Goal: Download file/media

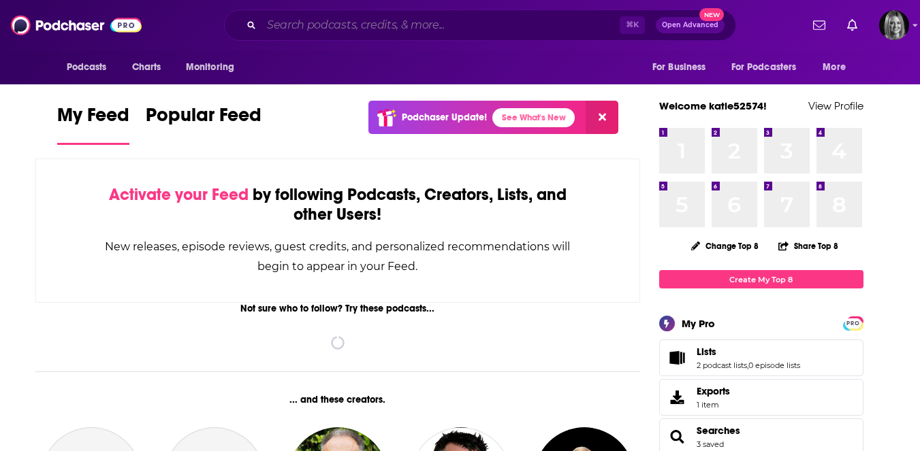
click at [310, 26] on input "Search podcasts, credits, & more..." at bounding box center [440, 25] width 358 height 22
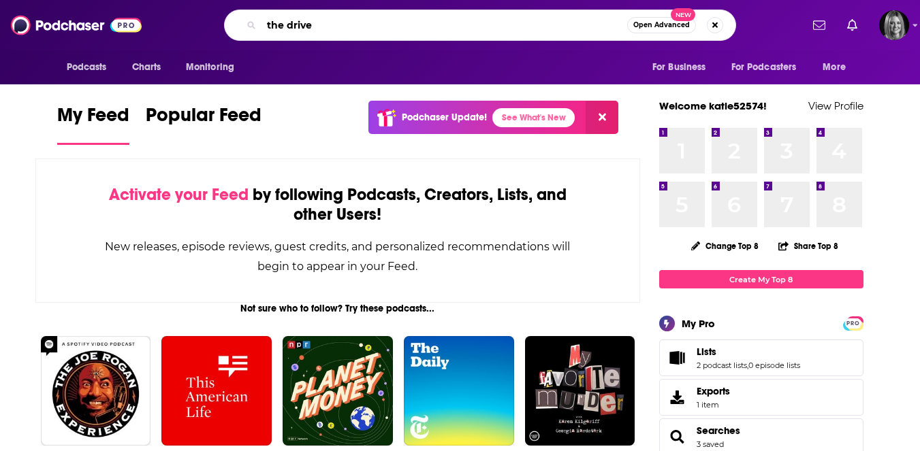
type input "the drive"
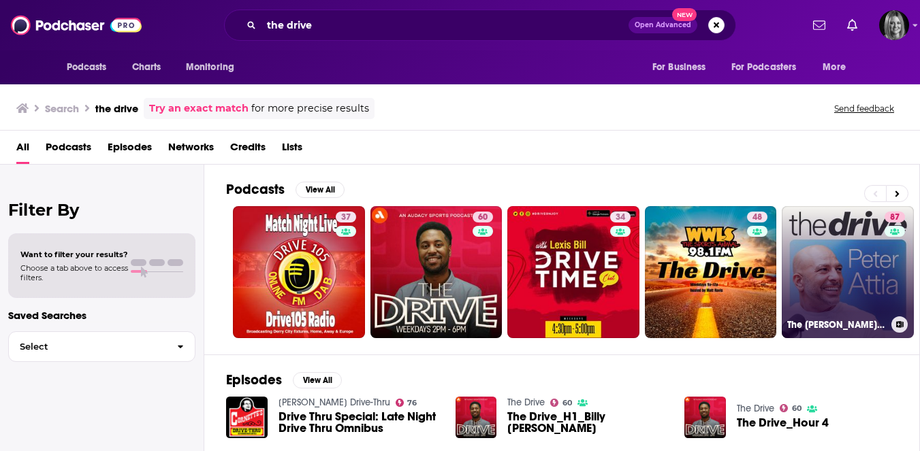
click at [825, 241] on link "[STREET_ADDRESS][PERSON_NAME]" at bounding box center [847, 272] width 132 height 132
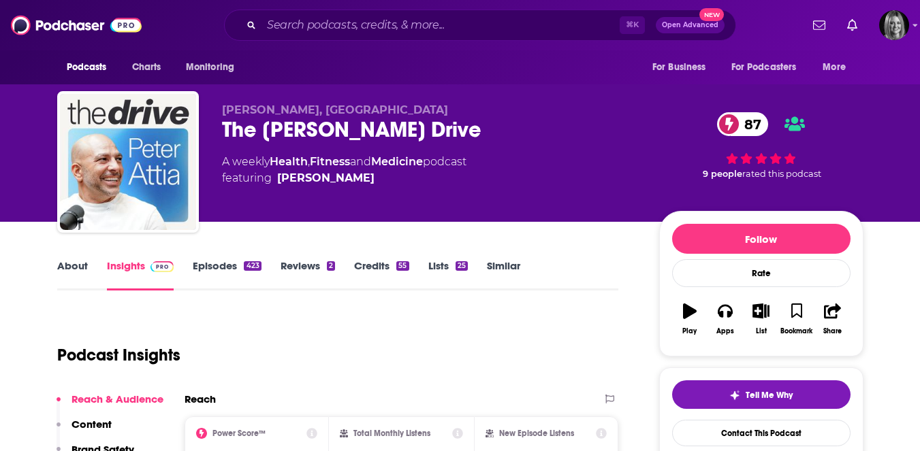
click at [222, 267] on link "Episodes 423" at bounding box center [227, 274] width 68 height 31
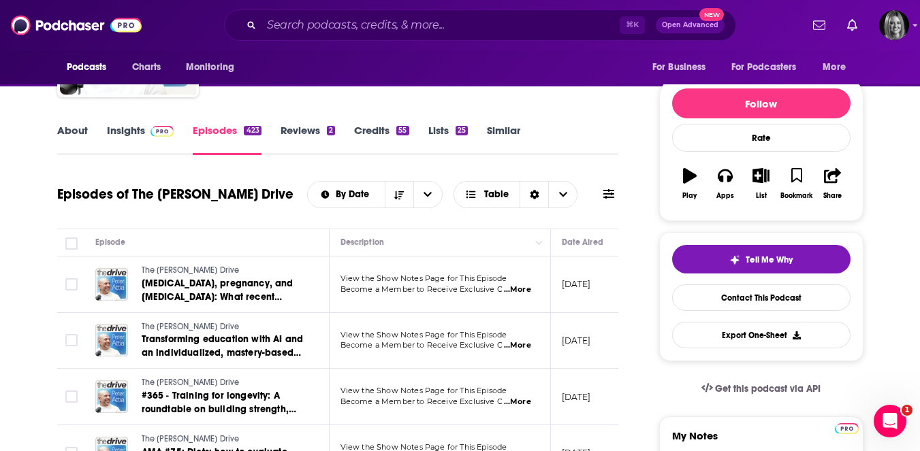
click at [512, 345] on span "...More" at bounding box center [517, 345] width 27 height 11
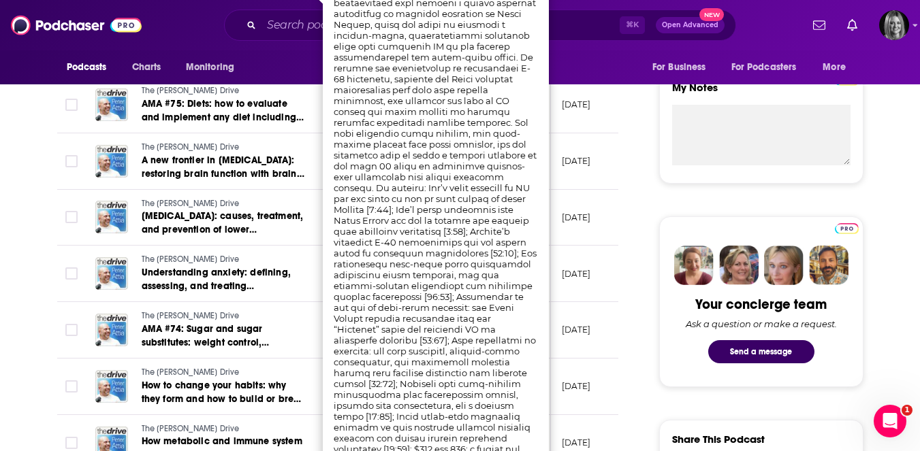
scroll to position [485, 0]
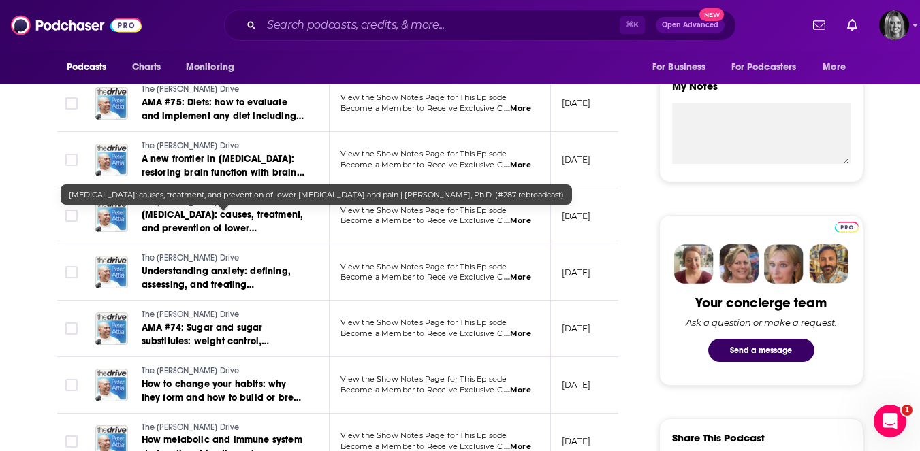
click at [259, 220] on span "[MEDICAL_DATA]: causes, treatment, and prevention of lower [MEDICAL_DATA] and p…" at bounding box center [223, 242] width 162 height 66
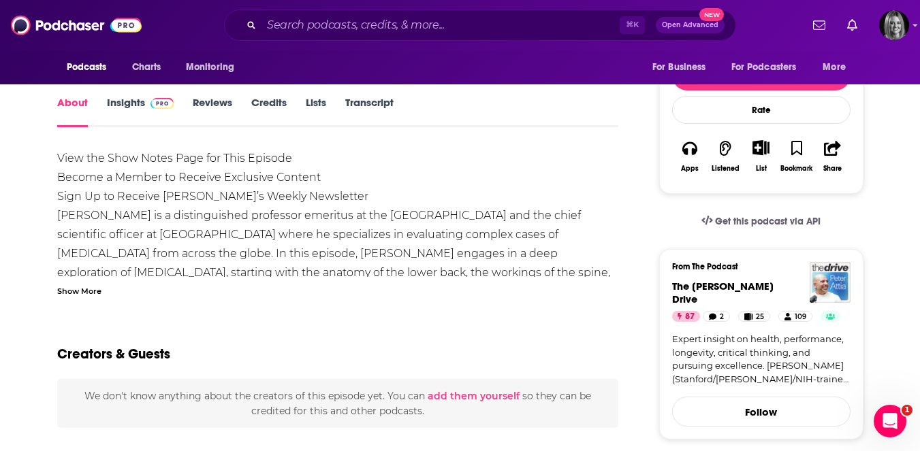
scroll to position [270, 0]
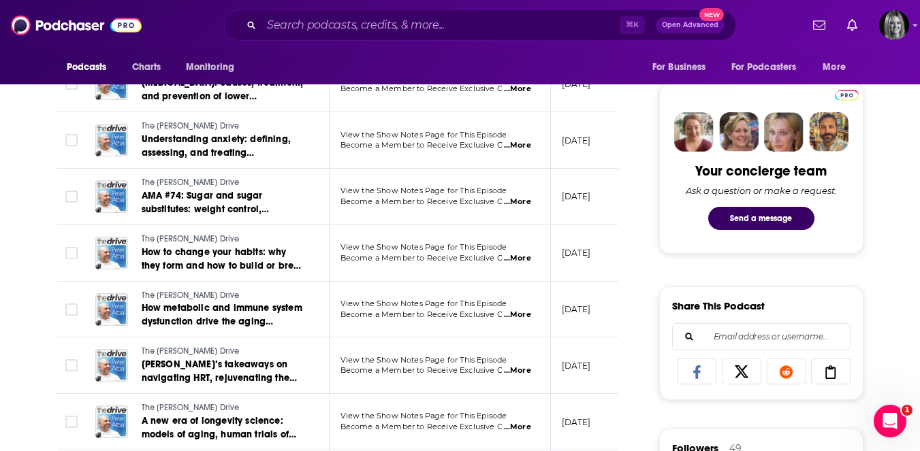
scroll to position [619, 0]
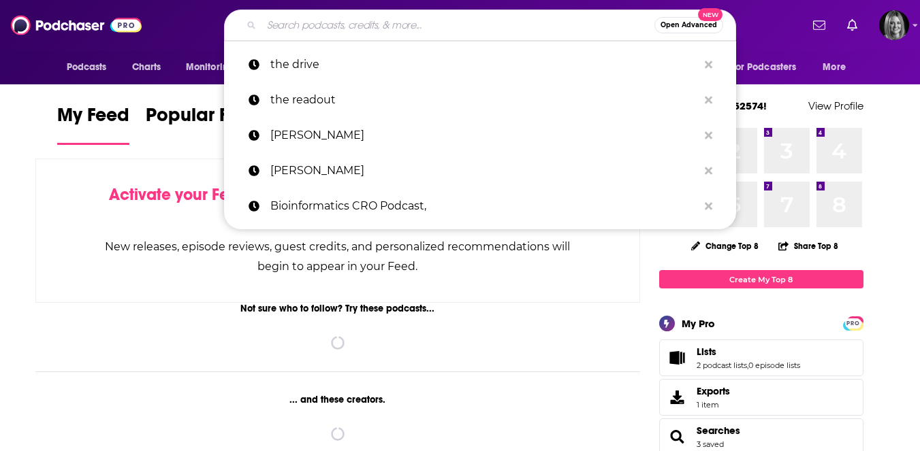
click at [286, 26] on input "Search podcasts, credits, & more..." at bounding box center [457, 25] width 393 height 22
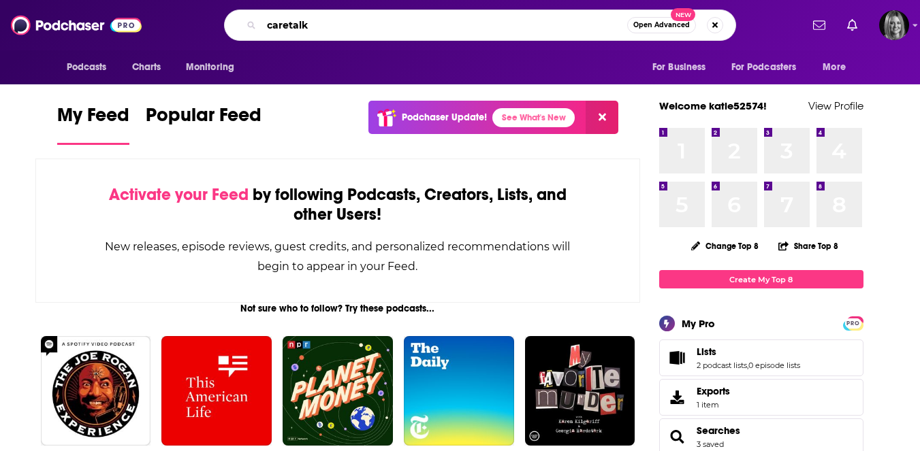
type input "caretalk"
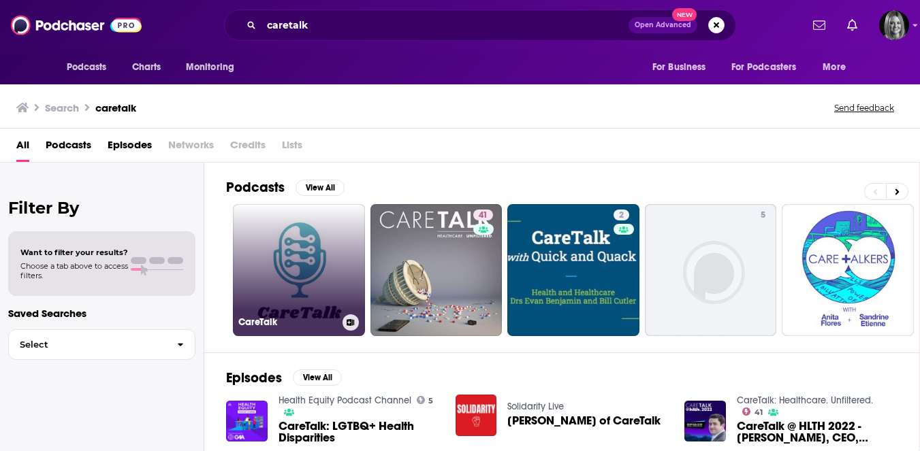
click at [280, 294] on link "CareTalk" at bounding box center [299, 270] width 132 height 132
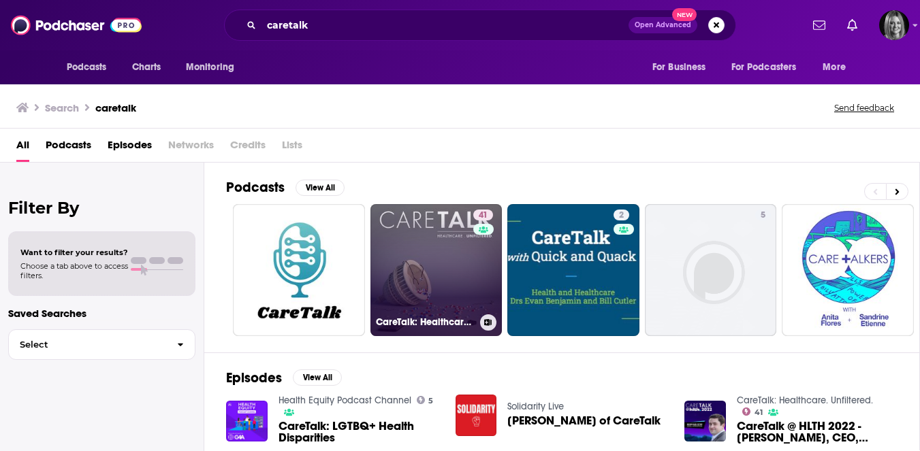
click at [473, 269] on div "41" at bounding box center [484, 262] width 23 height 105
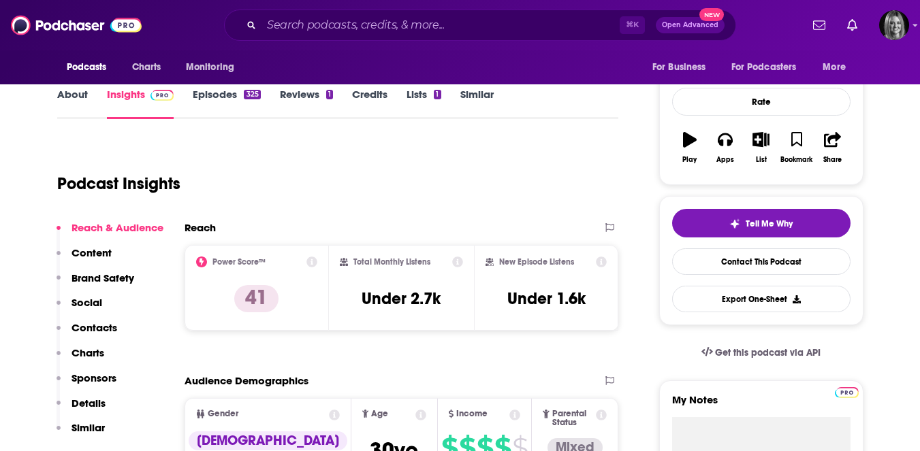
scroll to position [71, 0]
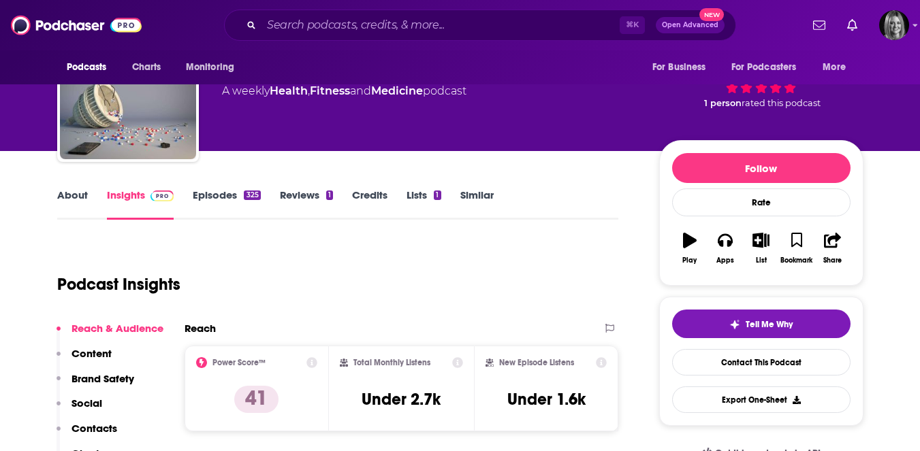
click at [212, 197] on link "Episodes 325" at bounding box center [226, 204] width 67 height 31
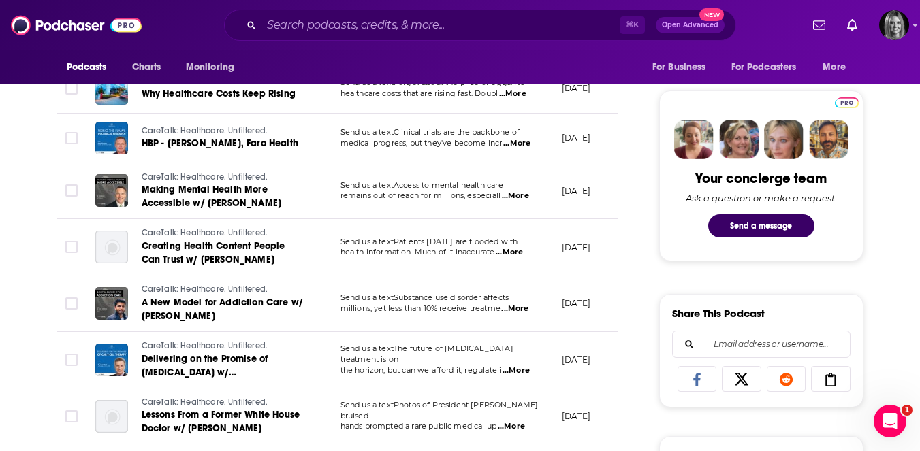
scroll to position [611, 0]
click at [517, 365] on span "...More" at bounding box center [515, 370] width 27 height 11
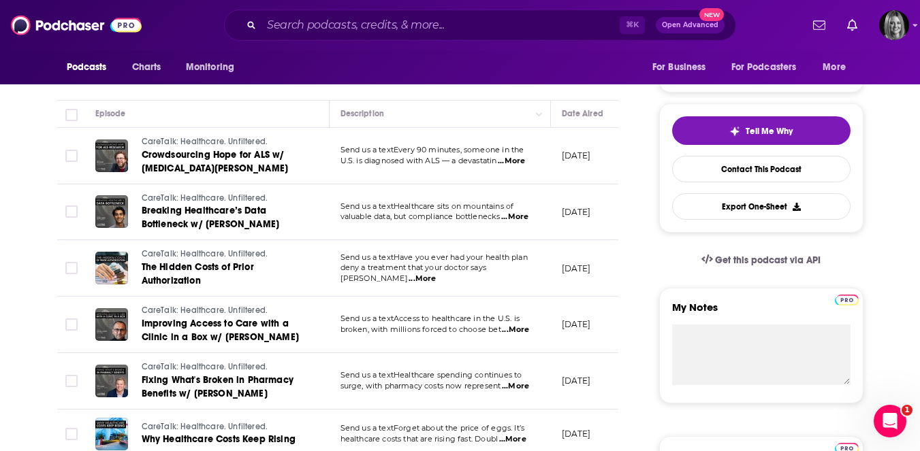
scroll to position [22, 0]
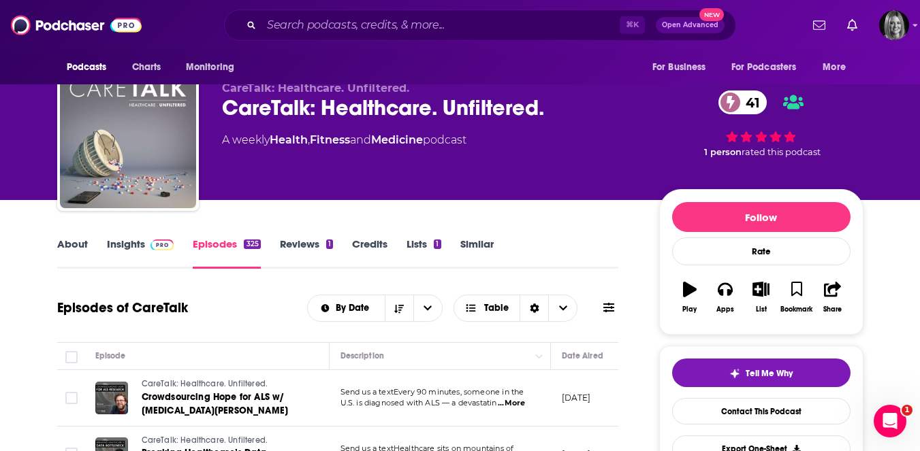
click at [427, 247] on link "Lists 1" at bounding box center [423, 253] width 34 height 31
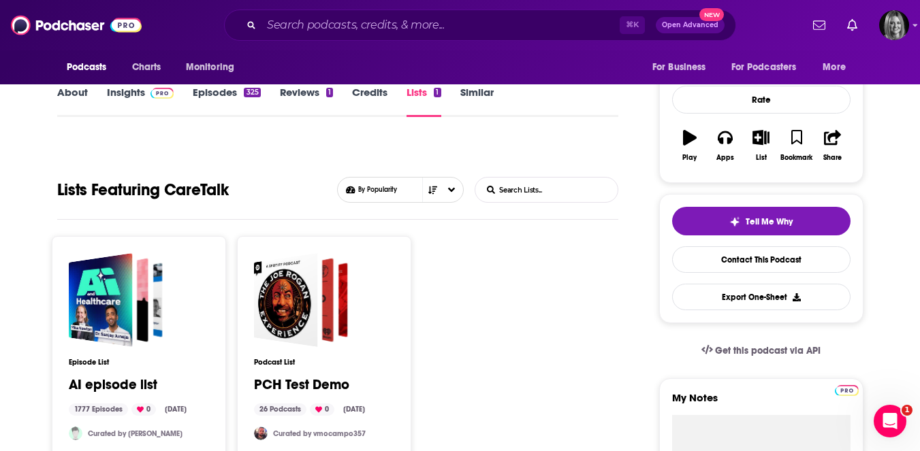
scroll to position [292, 0]
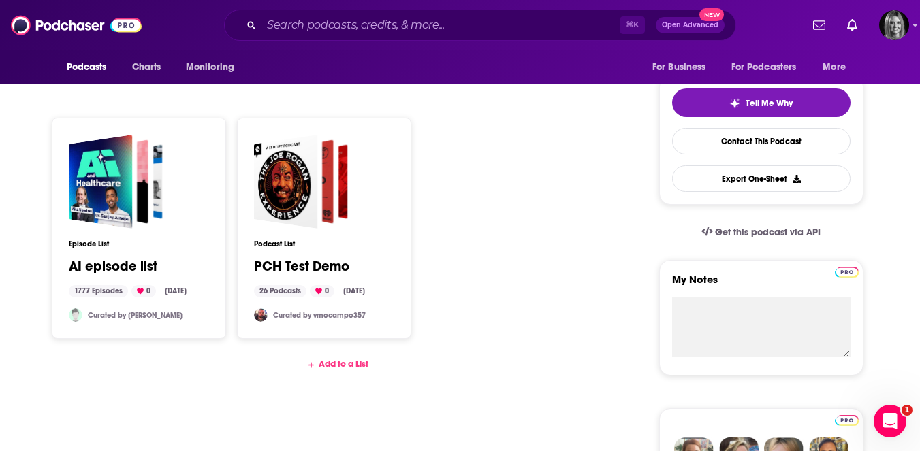
click at [330, 361] on div "Add to a List" at bounding box center [338, 364] width 562 height 11
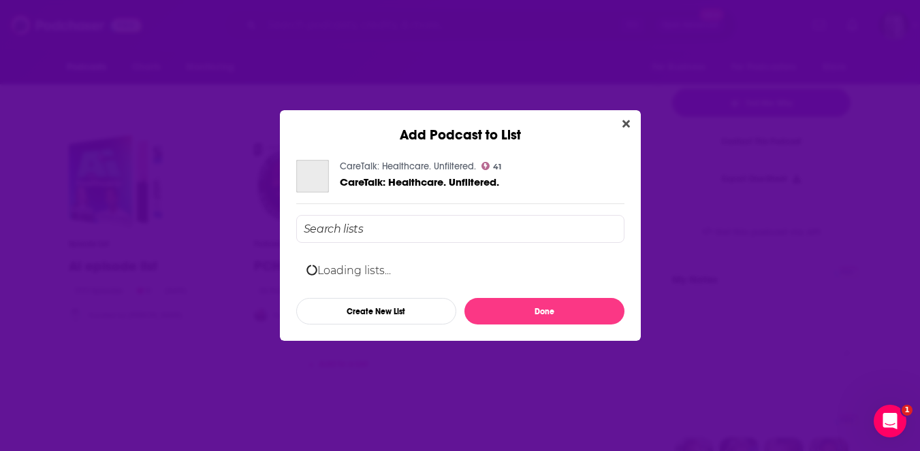
scroll to position [0, 0]
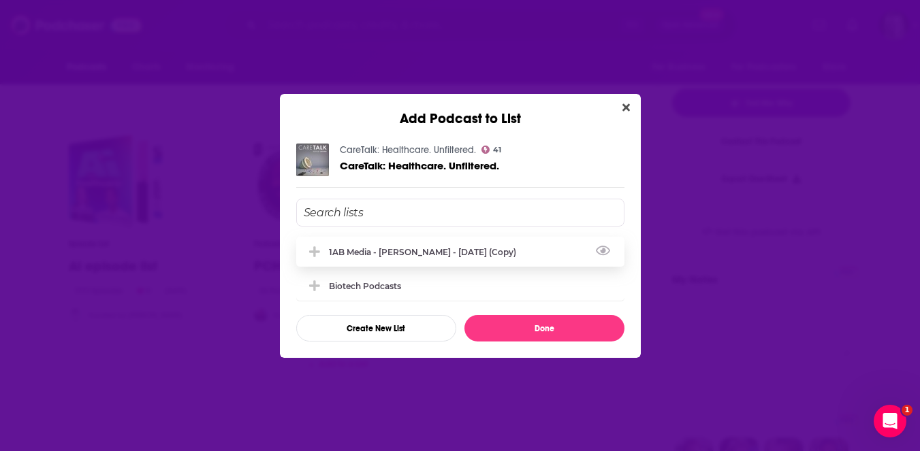
click at [381, 252] on div "1AB Media - Clive Meanwell - Oct 2, 2025 (Copy)" at bounding box center [426, 252] width 195 height 10
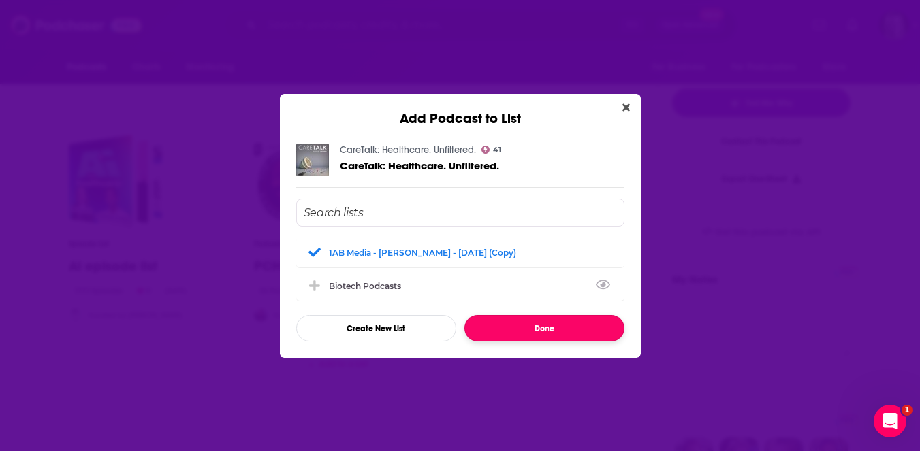
click at [521, 323] on button "Done" at bounding box center [544, 328] width 160 height 27
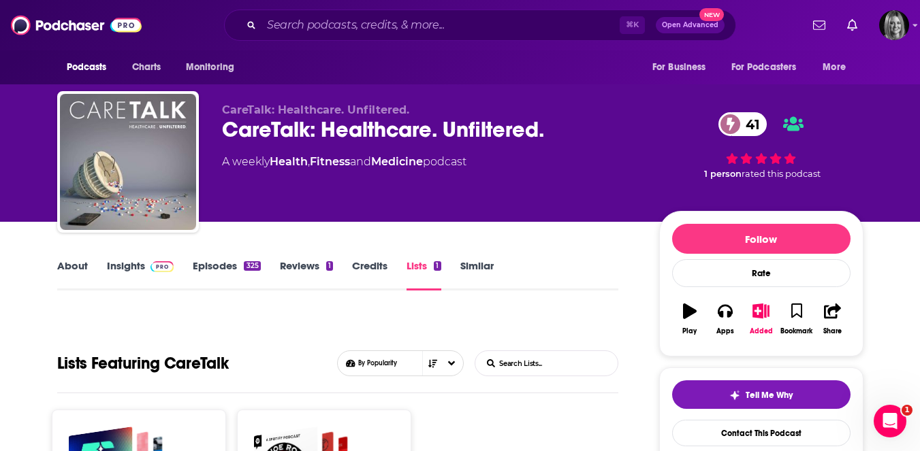
scroll to position [292, 0]
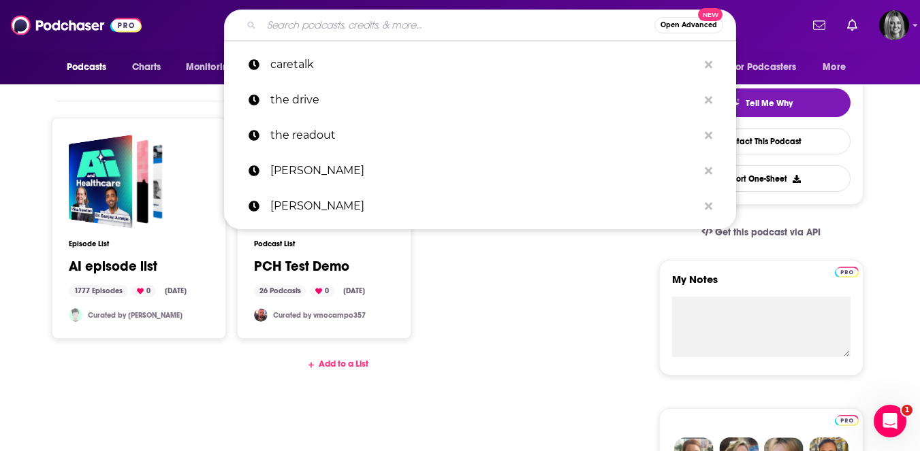
click at [274, 20] on input "Search podcasts, credits, & more..." at bounding box center [457, 25] width 393 height 22
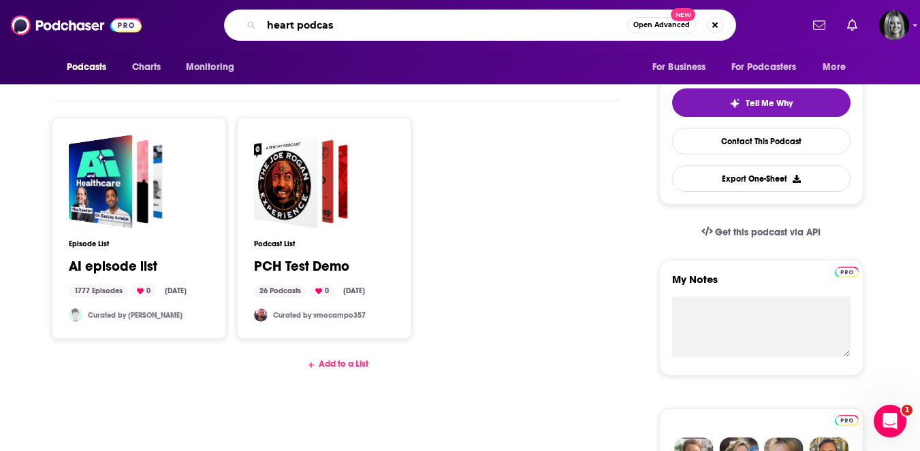
type input "heart podcast"
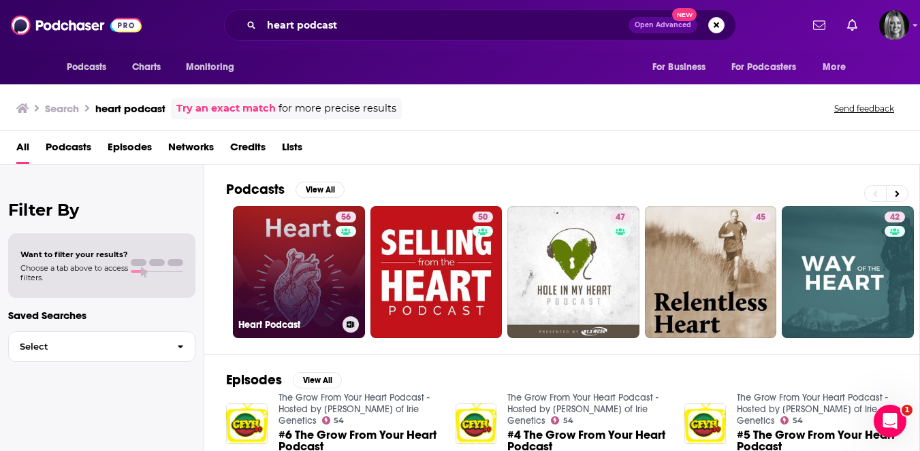
click at [314, 276] on link "56 Heart Podcast" at bounding box center [299, 272] width 132 height 132
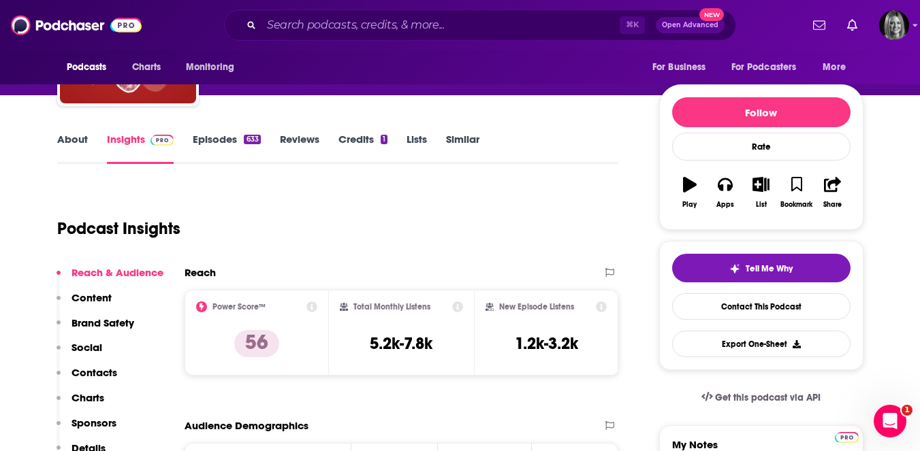
scroll to position [78, 0]
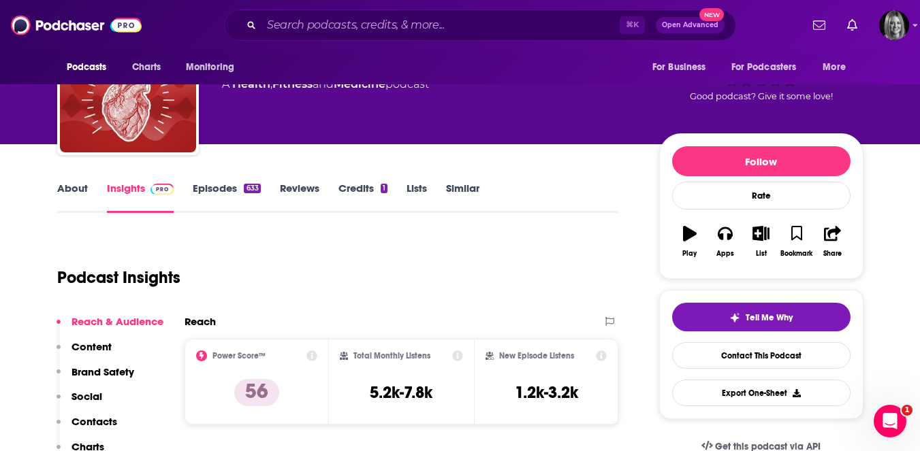
click at [233, 189] on link "Episodes 633" at bounding box center [226, 197] width 67 height 31
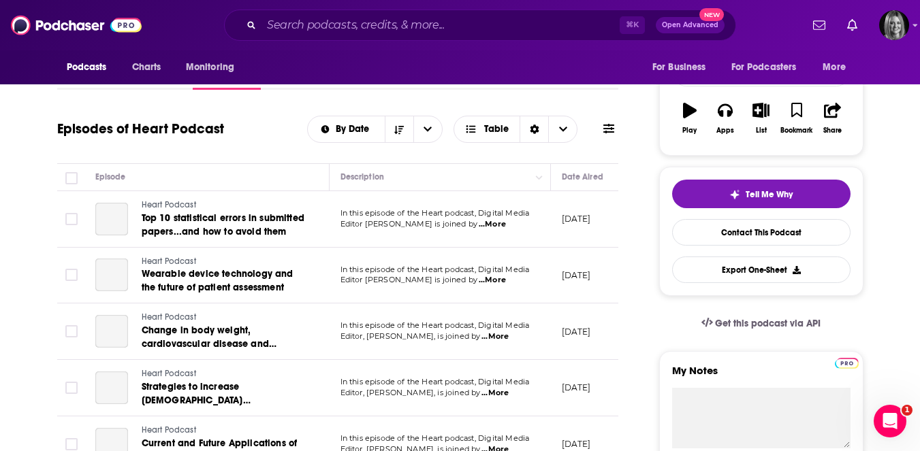
scroll to position [207, 0]
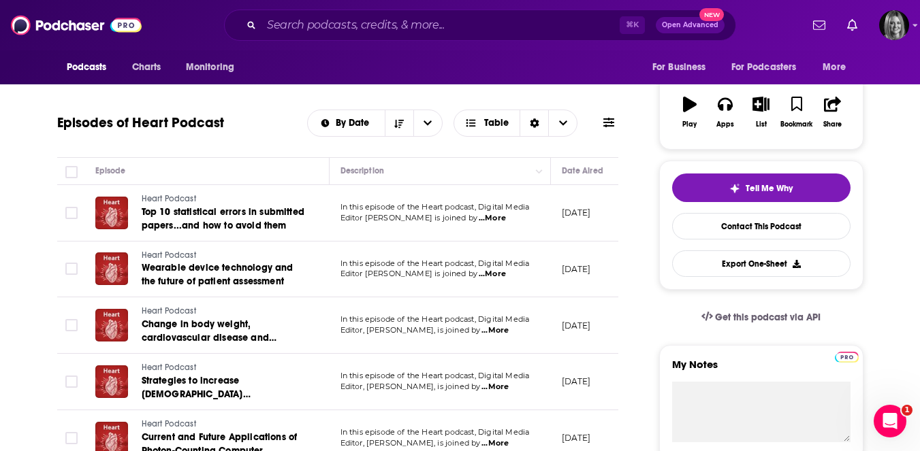
click at [506, 272] on span "...More" at bounding box center [492, 274] width 27 height 11
click at [383, 159] on th "Description" at bounding box center [439, 171] width 221 height 27
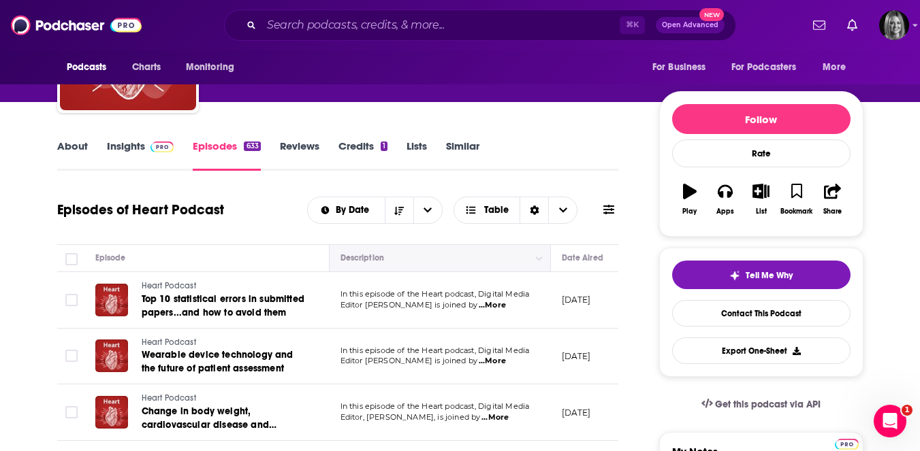
scroll to position [0, 0]
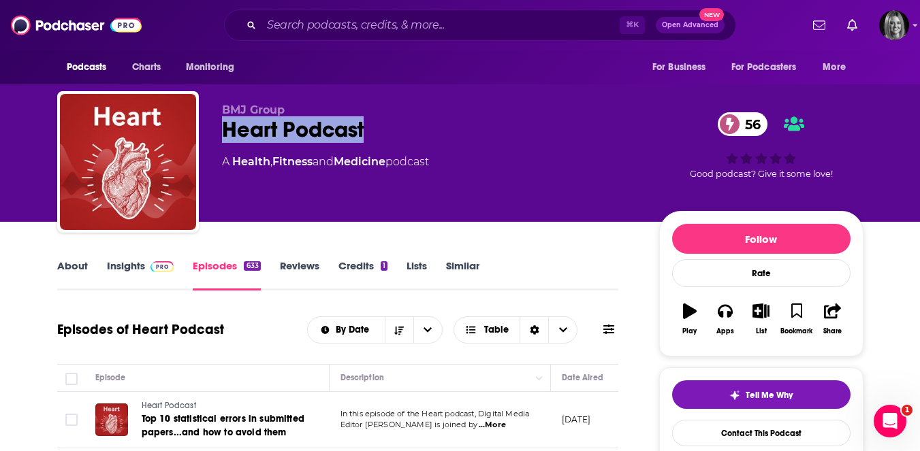
drag, startPoint x: 386, startPoint y: 132, endPoint x: 214, endPoint y: 131, distance: 171.5
click at [214, 131] on div "BMJ Group Heart Podcast 56 A Health , Fitness and Medicine podcast 56 Good podc…" at bounding box center [460, 164] width 806 height 147
copy h2 "Heart Podcast"
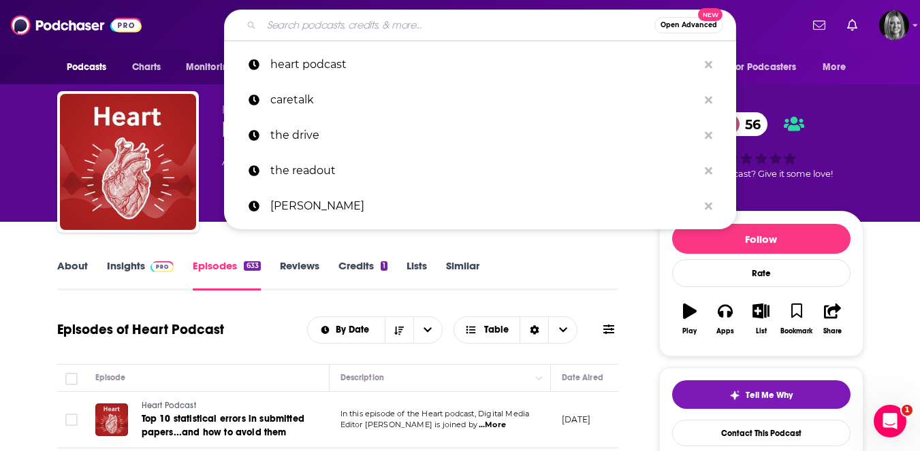
click at [291, 29] on input "Search podcasts, credits, & more..." at bounding box center [457, 25] width 393 height 22
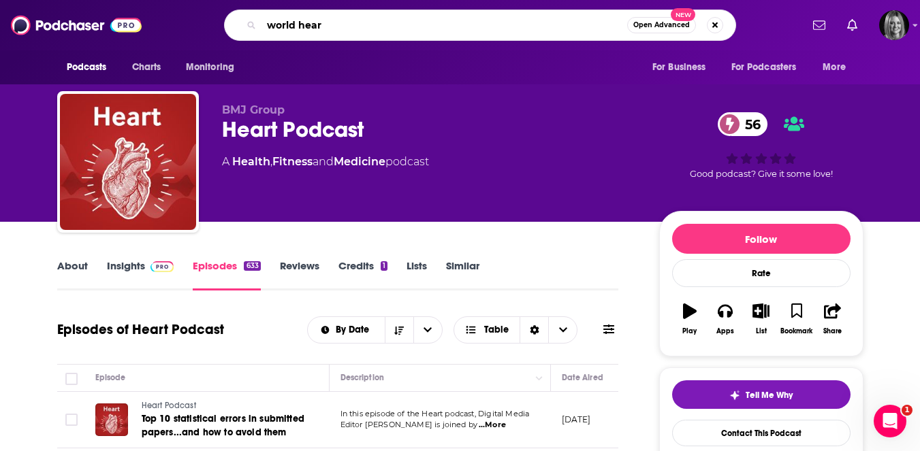
type input "world heart"
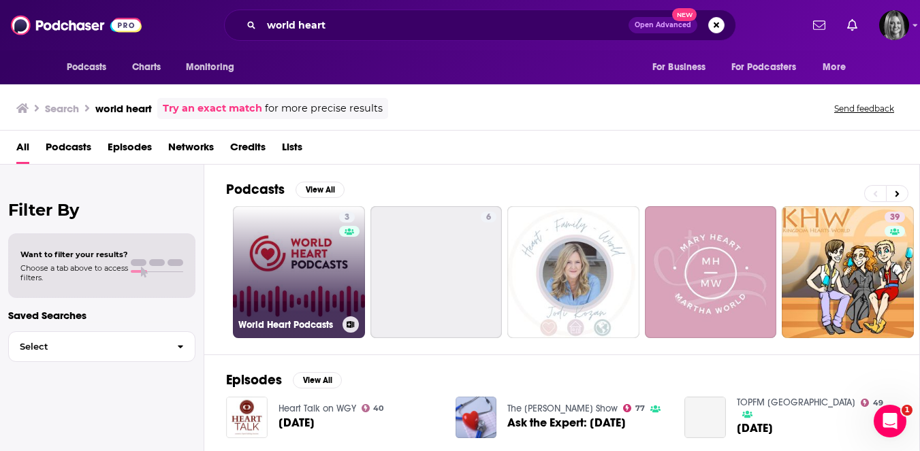
click at [296, 286] on link "3 World Heart Podcasts" at bounding box center [299, 272] width 132 height 132
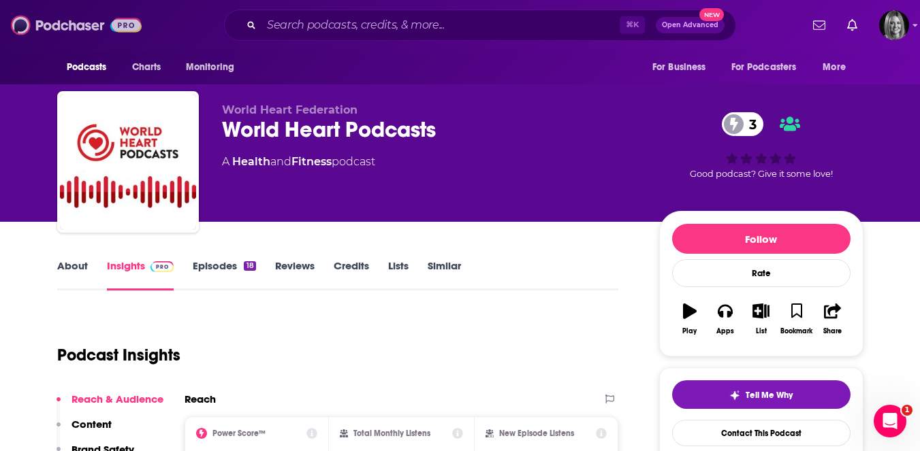
click at [75, 35] on img at bounding box center [76, 25] width 131 height 26
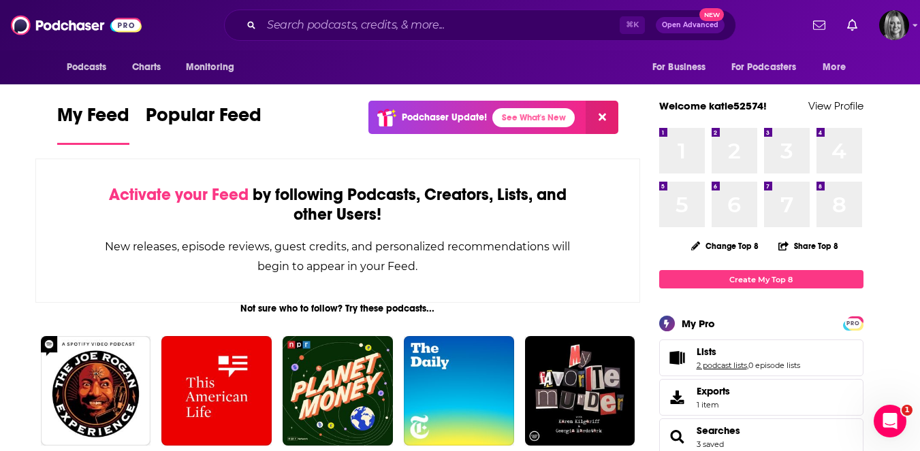
click at [715, 366] on link "2 podcast lists" at bounding box center [721, 366] width 50 height 10
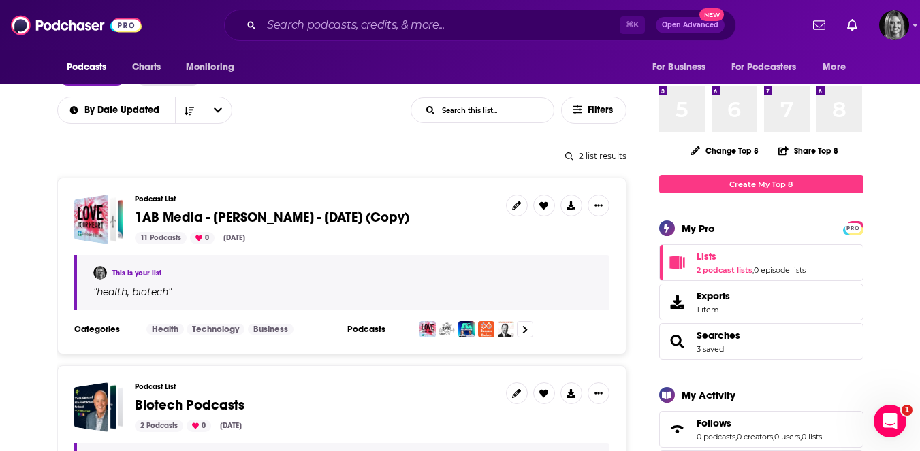
scroll to position [110, 0]
click at [597, 202] on icon "Show More Button" at bounding box center [598, 205] width 8 height 8
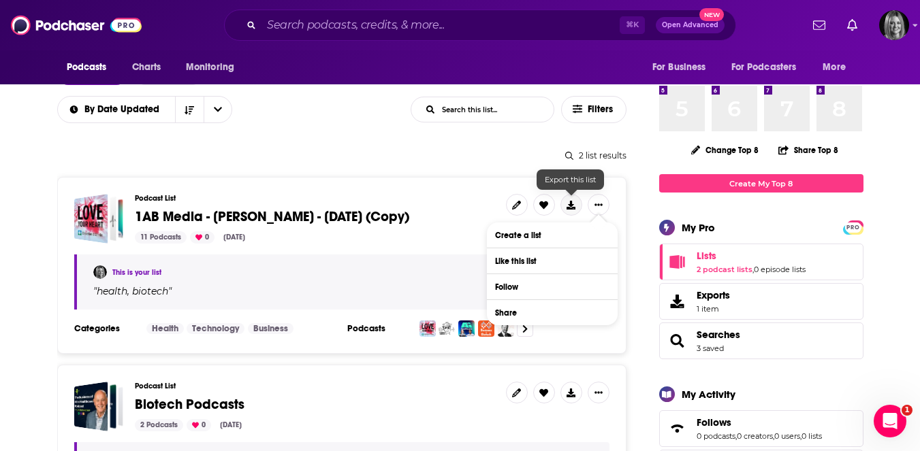
click at [568, 204] on icon at bounding box center [570, 205] width 9 height 9
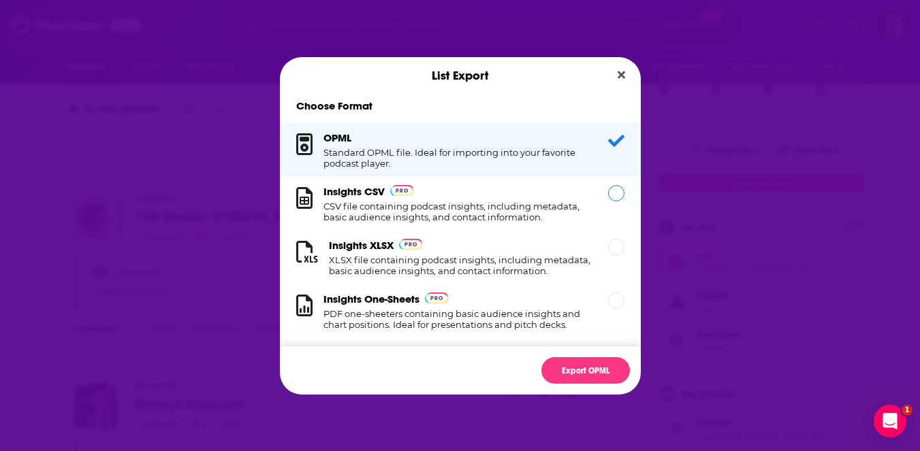
scroll to position [14, 0]
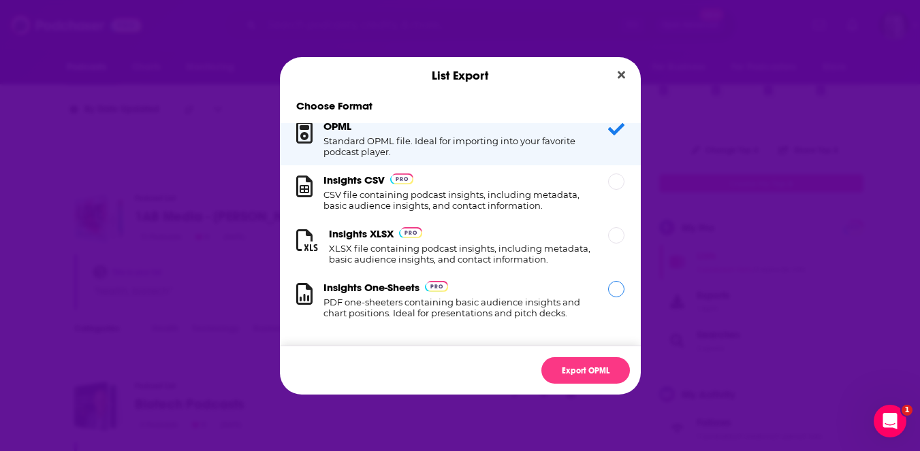
click at [612, 286] on div "Dialog" at bounding box center [616, 289] width 16 height 16
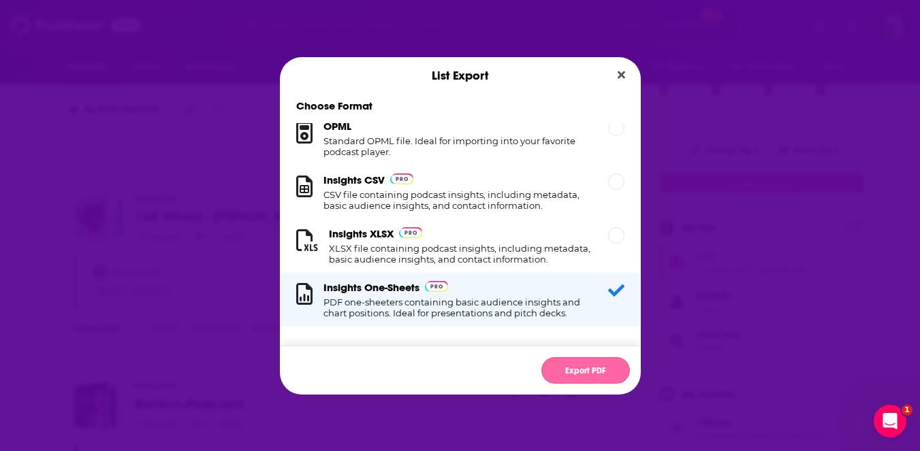
click at [576, 364] on button "Export PDF" at bounding box center [585, 370] width 88 height 27
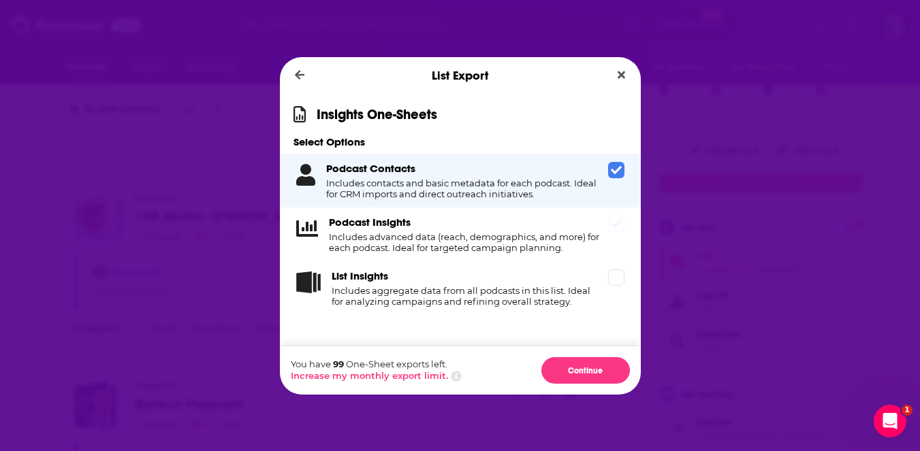
click at [611, 223] on icon "Dialog" at bounding box center [616, 224] width 11 height 8
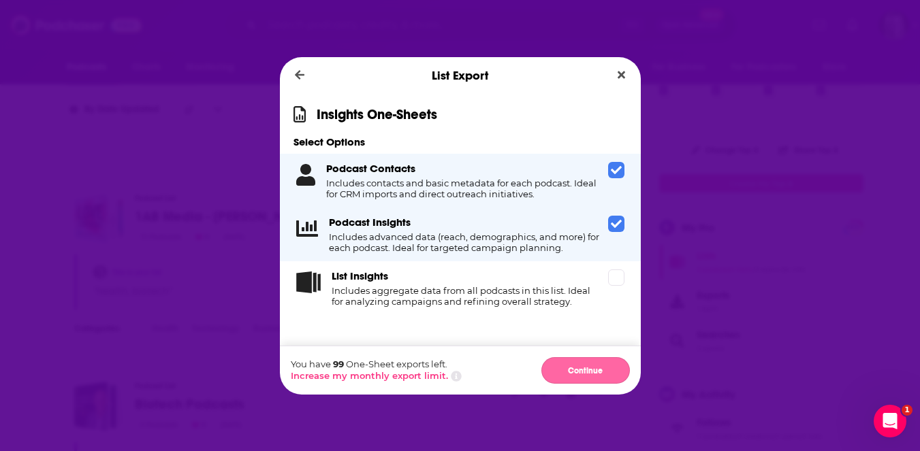
click at [576, 374] on button "Continue" at bounding box center [585, 370] width 88 height 27
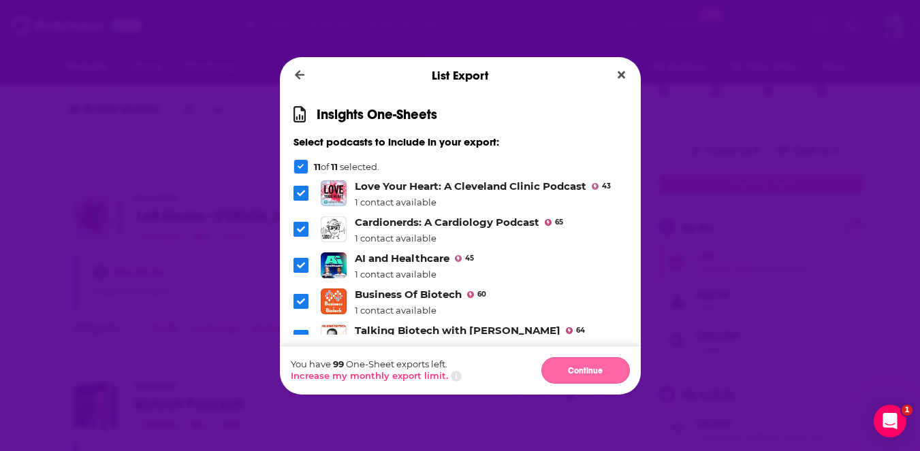
click at [576, 374] on button "Continue" at bounding box center [585, 370] width 88 height 27
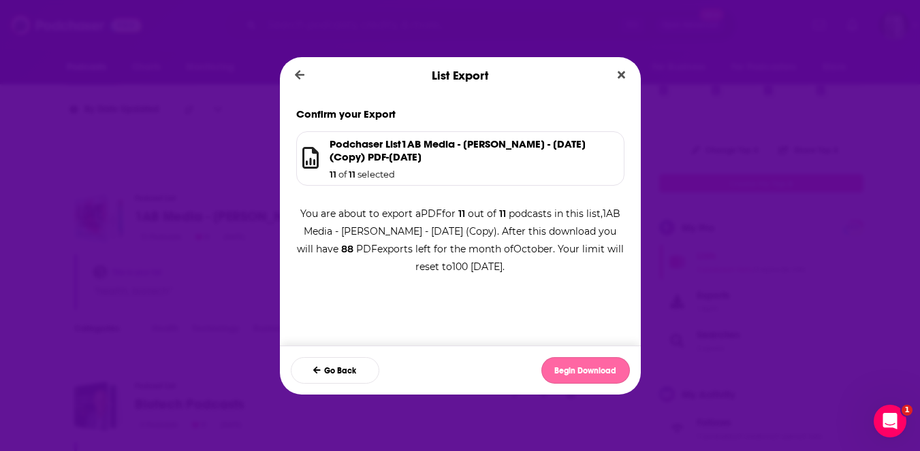
click at [560, 375] on button "Begin Download" at bounding box center [585, 370] width 88 height 27
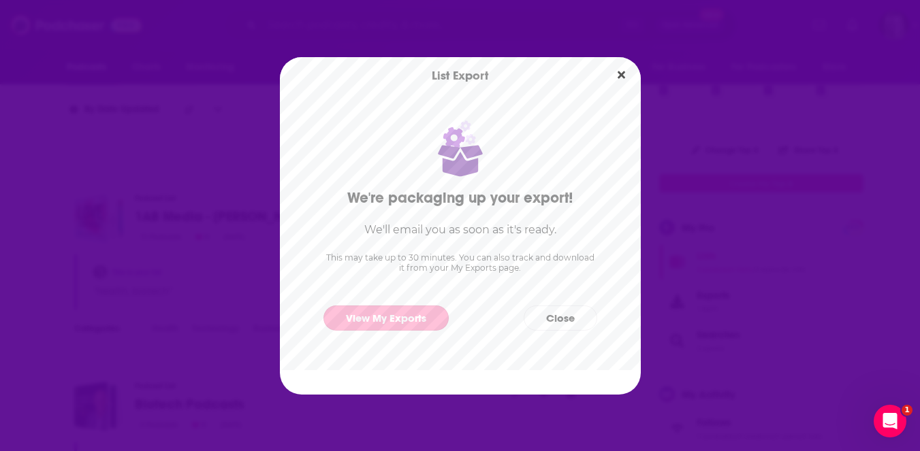
click at [387, 321] on link "View My Exports" at bounding box center [385, 318] width 125 height 25
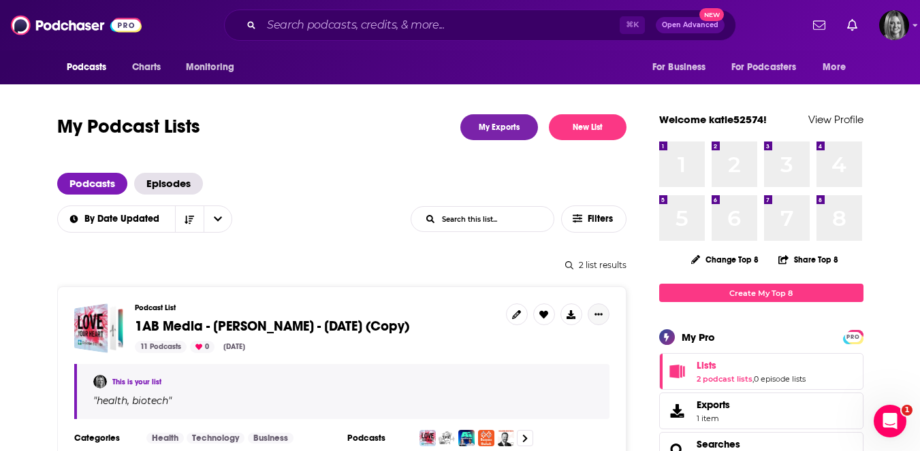
click at [598, 308] on button "Show More Button" at bounding box center [598, 315] width 22 height 22
click at [569, 312] on icon at bounding box center [570, 314] width 9 height 9
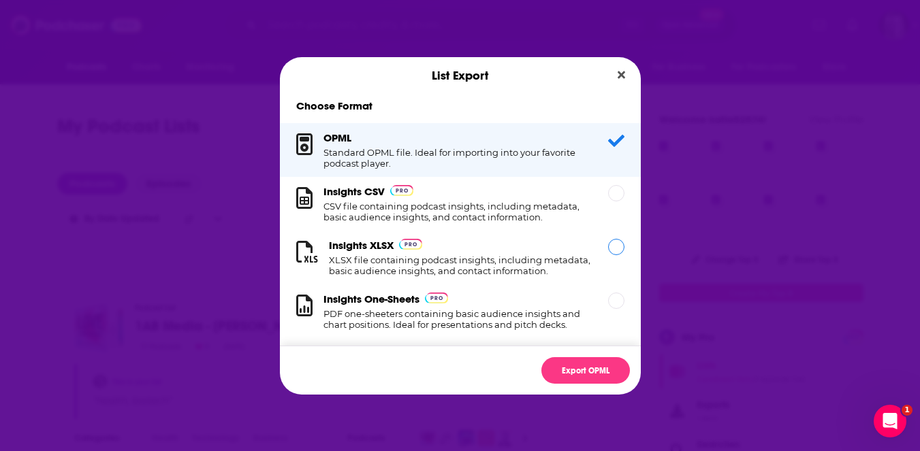
click at [613, 246] on div "Dialog" at bounding box center [616, 247] width 16 height 16
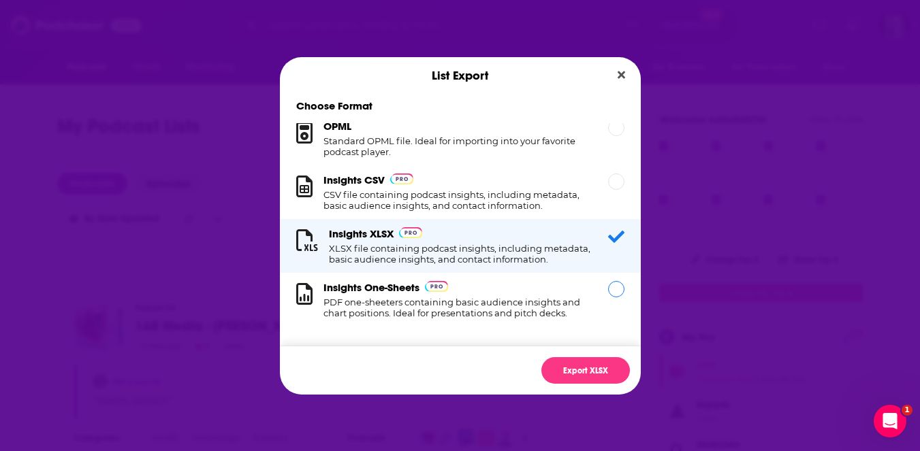
scroll to position [13, 0]
click at [570, 372] on button "Export XLSX" at bounding box center [585, 370] width 88 height 27
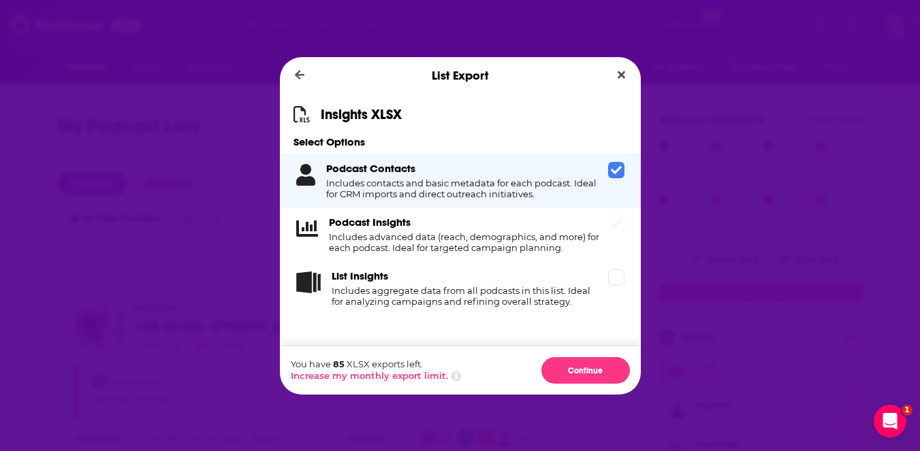
click at [615, 227] on icon "Dialog" at bounding box center [616, 224] width 11 height 8
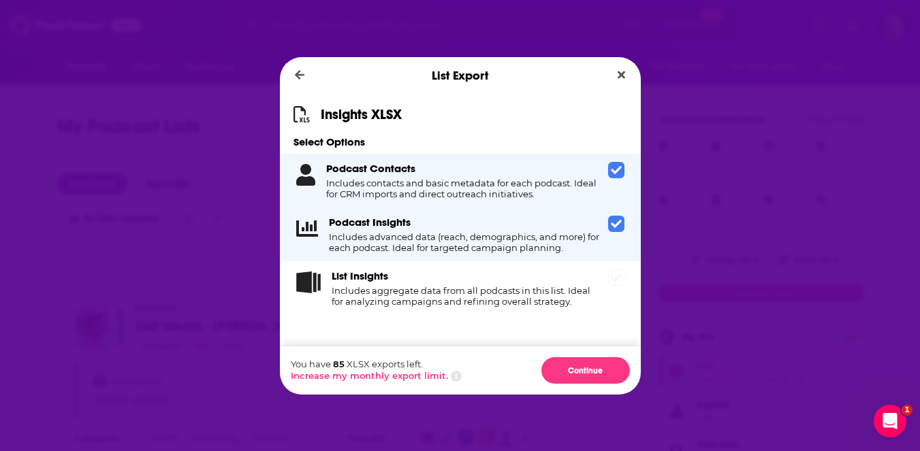
click at [611, 280] on icon "Dialog" at bounding box center [616, 277] width 11 height 11
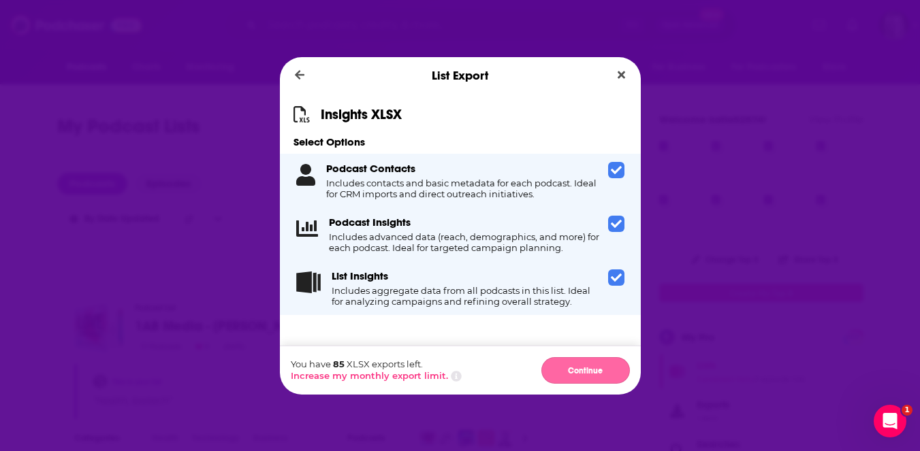
click at [572, 365] on button "Continue" at bounding box center [585, 370] width 88 height 27
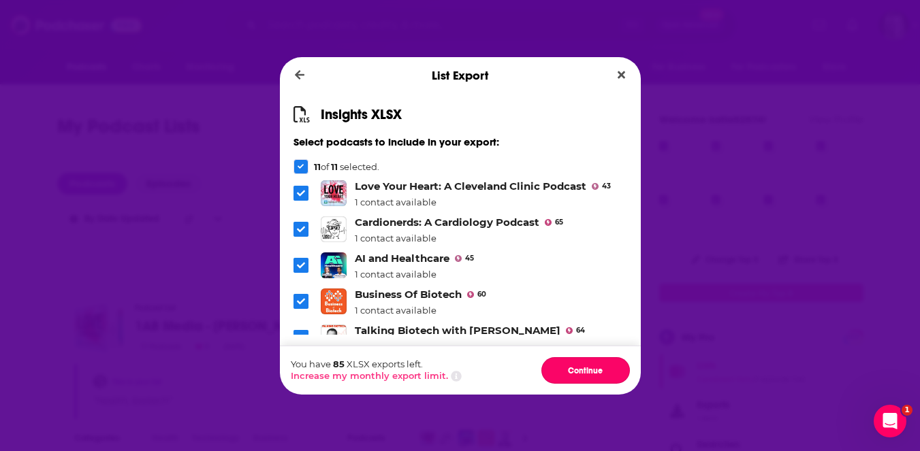
click at [572, 365] on button "Continue" at bounding box center [585, 370] width 88 height 27
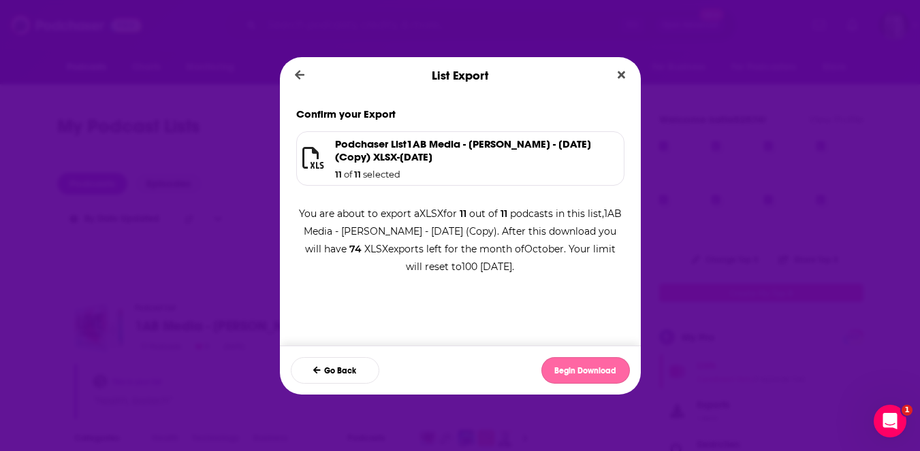
click at [571, 369] on button "Begin Download" at bounding box center [585, 370] width 88 height 27
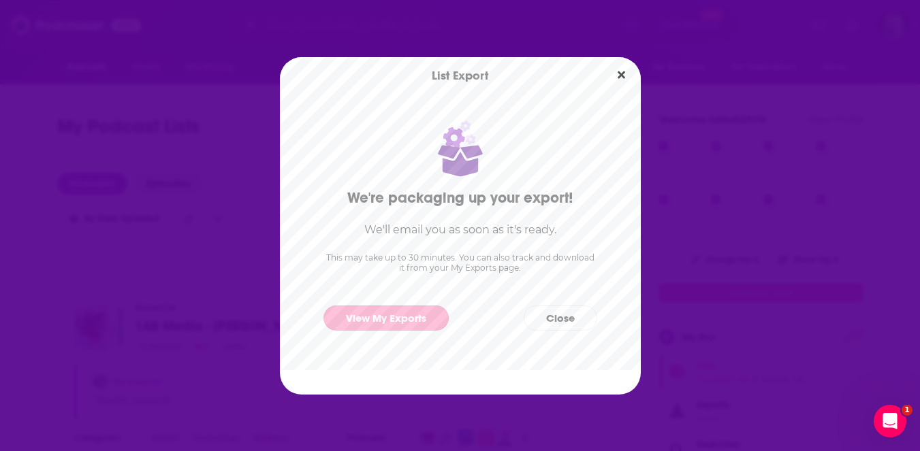
click at [362, 306] on link "View My Exports" at bounding box center [385, 318] width 125 height 25
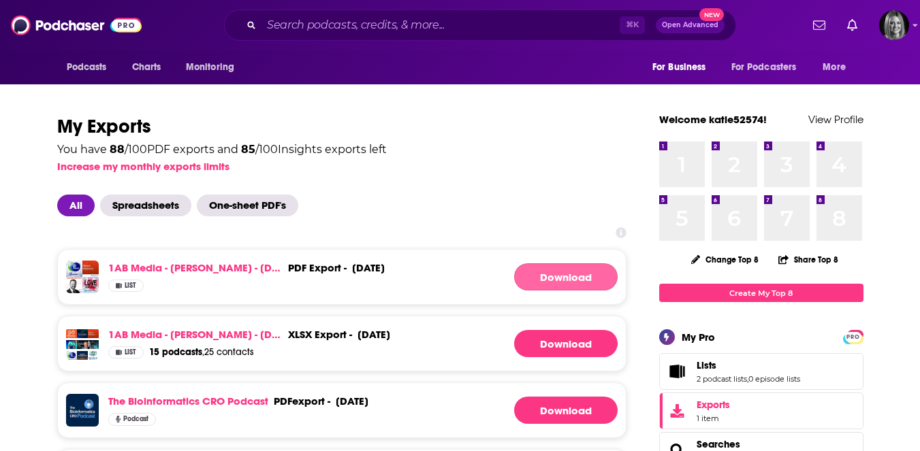
click at [546, 264] on button "Download" at bounding box center [565, 276] width 103 height 27
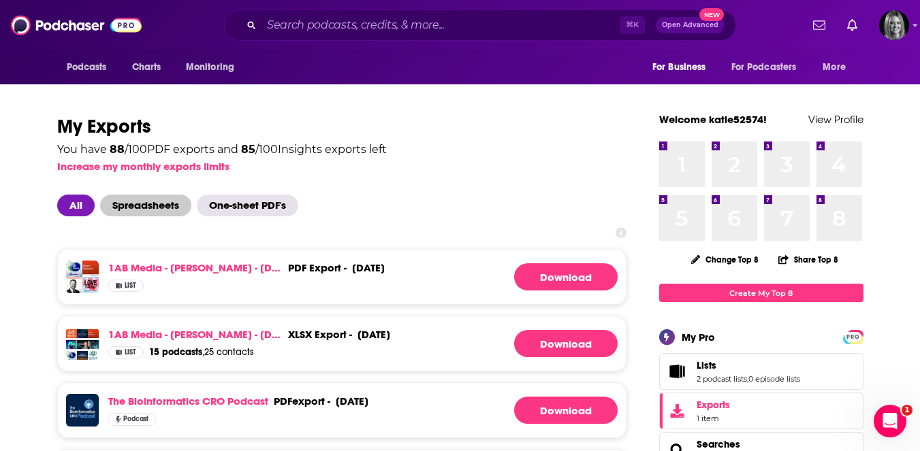
click at [144, 210] on span "Spreadsheets" at bounding box center [145, 206] width 91 height 22
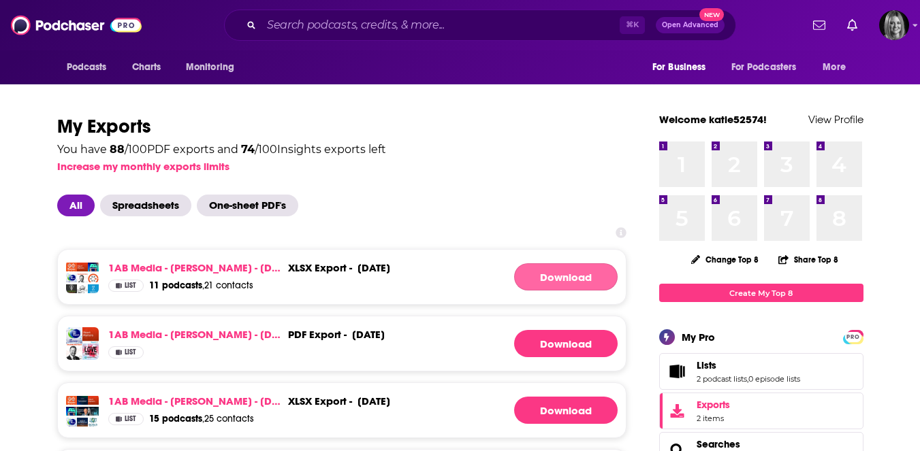
click at [535, 278] on link "Download" at bounding box center [565, 276] width 103 height 27
